Goal: Task Accomplishment & Management: Use online tool/utility

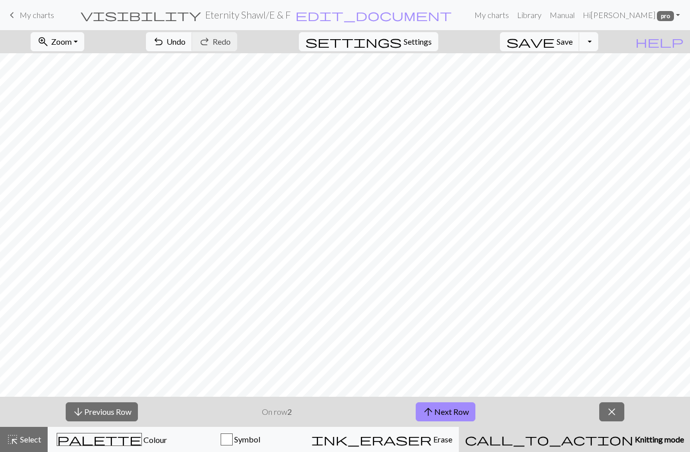
scroll to position [22, 0]
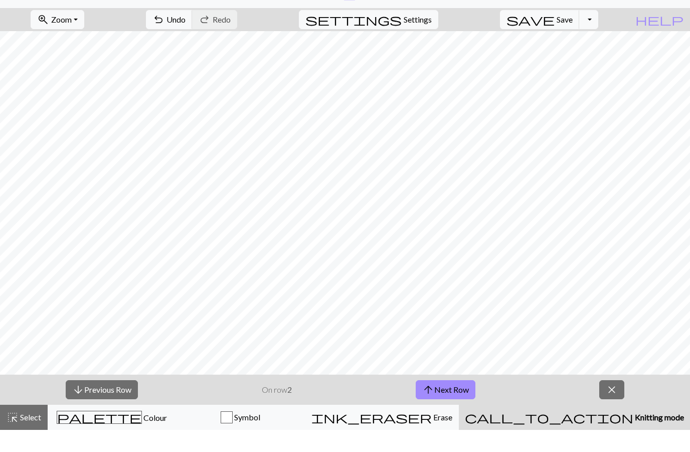
click at [452, 402] on button "arrow_upward Next Row" at bounding box center [446, 411] width 60 height 19
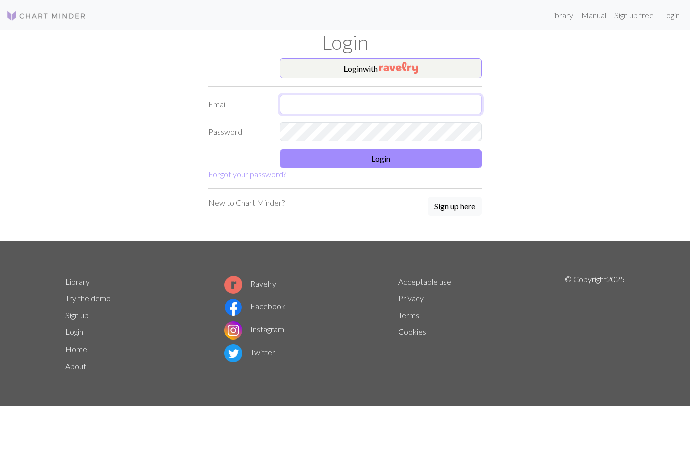
click at [315, 100] on input "text" at bounding box center [381, 104] width 203 height 19
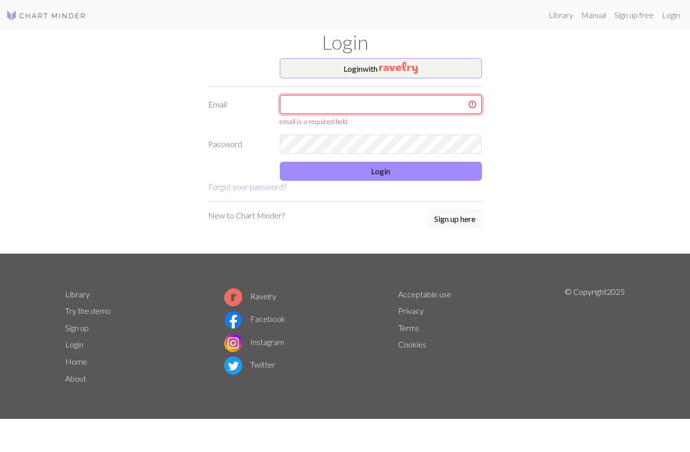
type input "[EMAIL_ADDRESS][DOMAIN_NAME]"
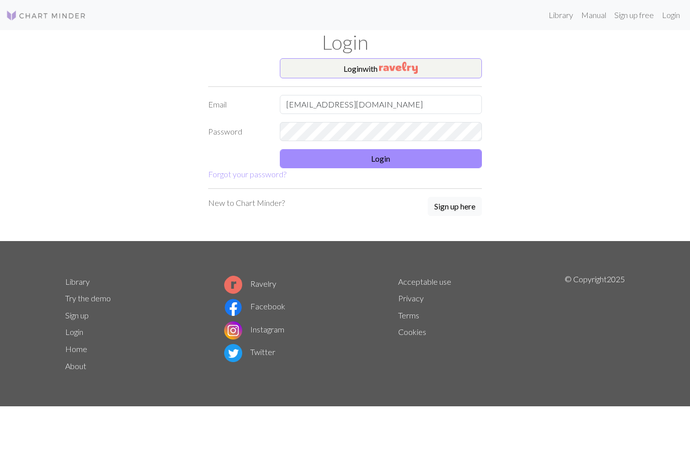
click at [389, 156] on button "Login" at bounding box center [381, 158] width 203 height 19
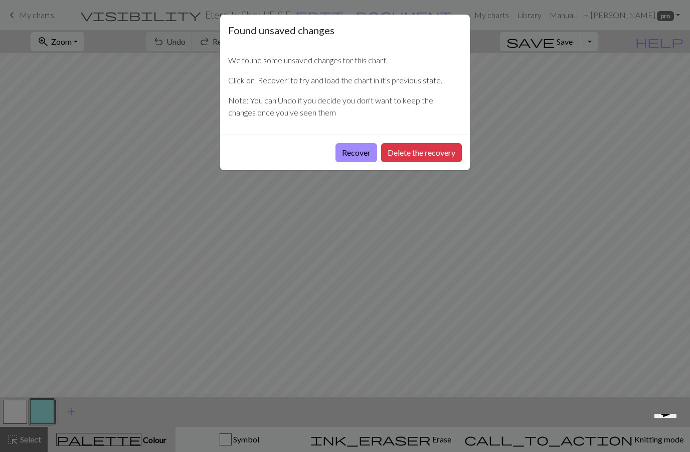
click at [359, 157] on button "Recover" at bounding box center [357, 152] width 42 height 19
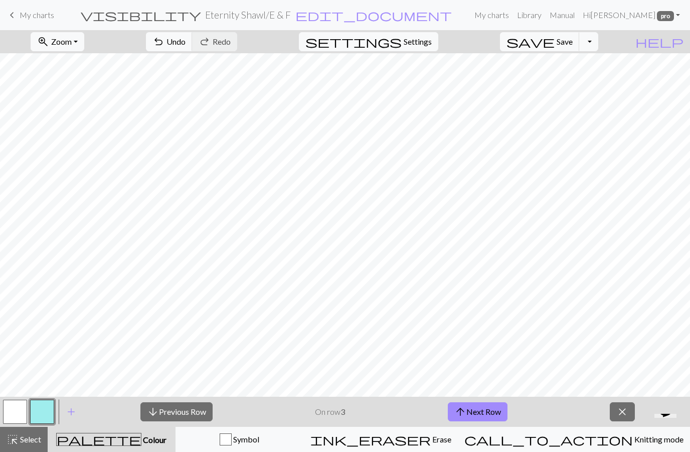
click at [495, 411] on button "arrow_upward Next Row" at bounding box center [478, 411] width 60 height 19
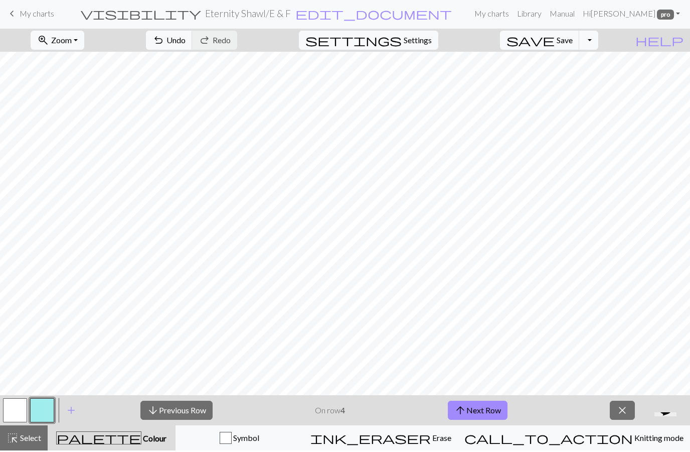
click at [486, 404] on button "arrow_upward Next Row" at bounding box center [478, 411] width 60 height 19
click at [479, 415] on button "arrow_upward Next Row" at bounding box center [478, 411] width 60 height 19
click at [58, 449] on button "palette Colour Colour" at bounding box center [112, 438] width 128 height 25
